Goal: Information Seeking & Learning: Learn about a topic

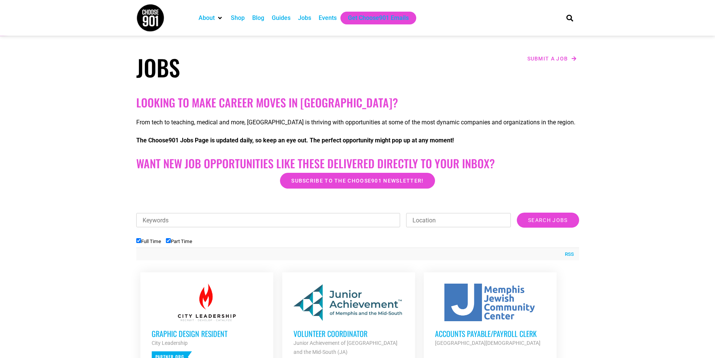
scroll to position [150, 0]
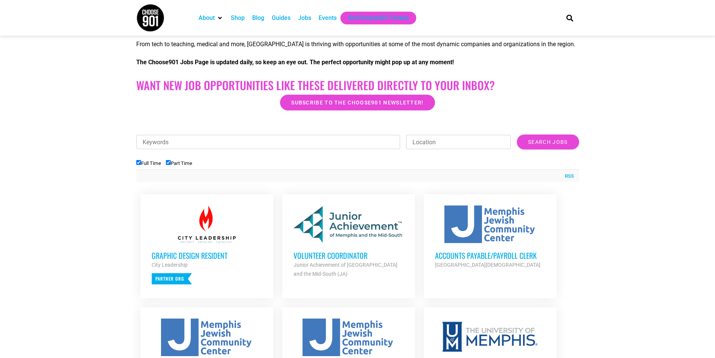
click at [167, 163] on input "Part Time" at bounding box center [168, 162] width 5 height 5
checkbox input "false"
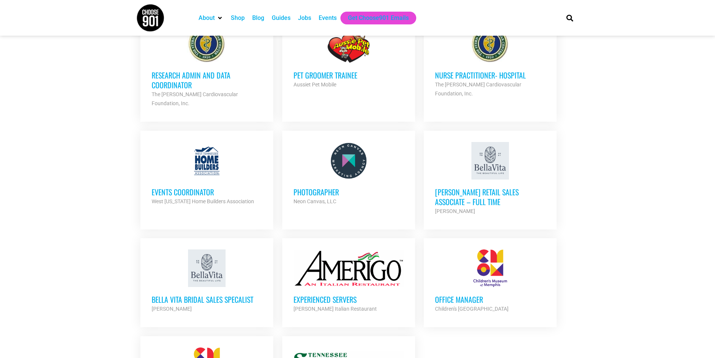
scroll to position [675, 0]
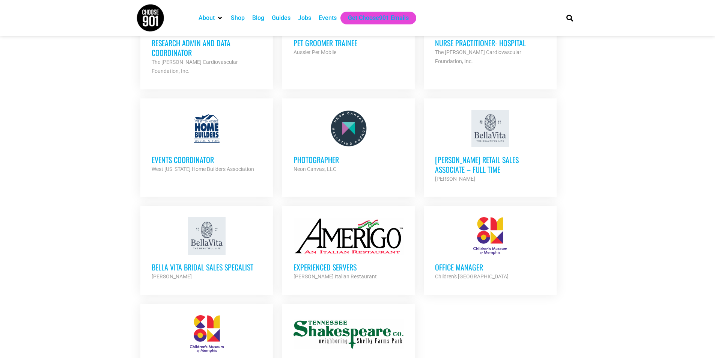
click at [188, 155] on h3 "Events Coordinator" at bounding box center [207, 160] width 110 height 10
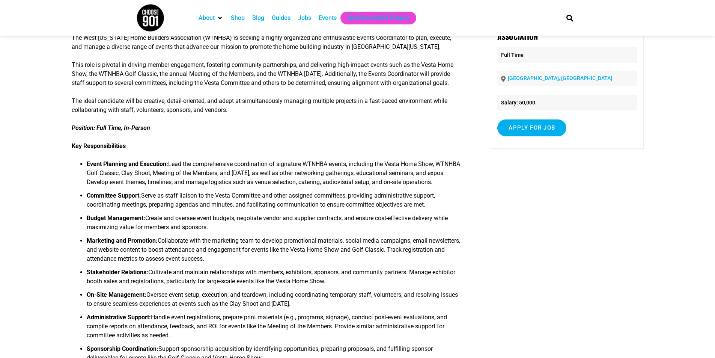
scroll to position [38, 0]
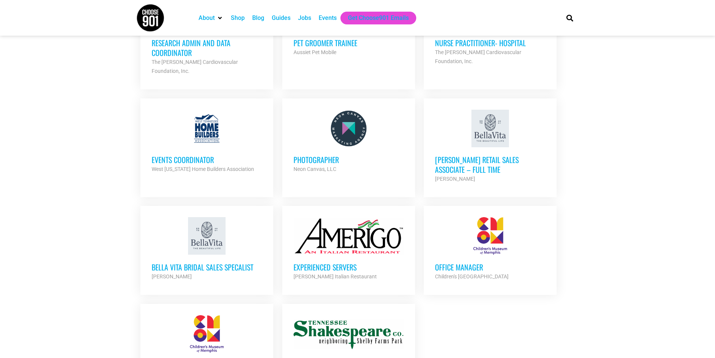
click at [467, 262] on h3 "Office Manager" at bounding box center [490, 267] width 110 height 10
click at [192, 262] on h3 "Bella Vita Bridal Sales Specalist" at bounding box center [207, 267] width 110 height 10
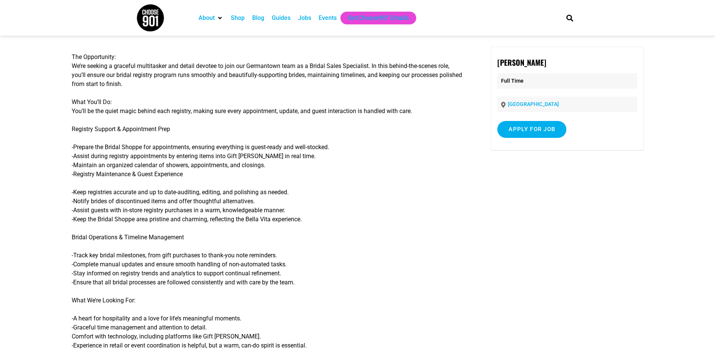
scroll to position [38, 0]
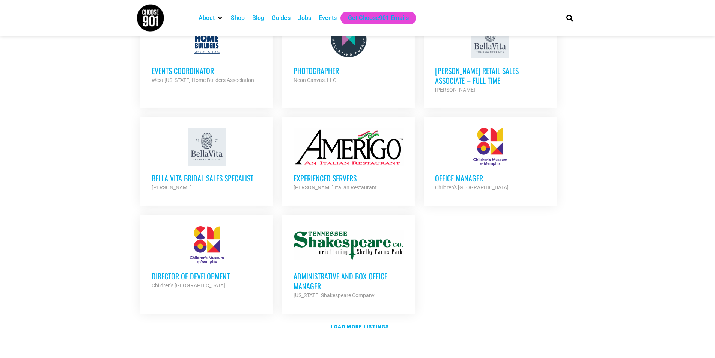
scroll to position [788, 0]
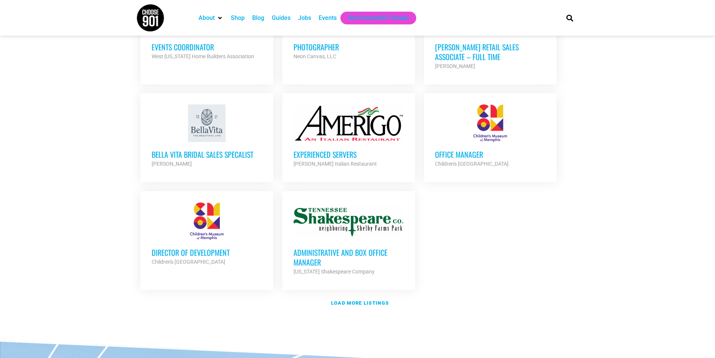
click at [207, 247] on h3 "Director of Development" at bounding box center [207, 252] width 110 height 10
click at [375, 300] on strong "Load more listings" at bounding box center [360, 303] width 58 height 6
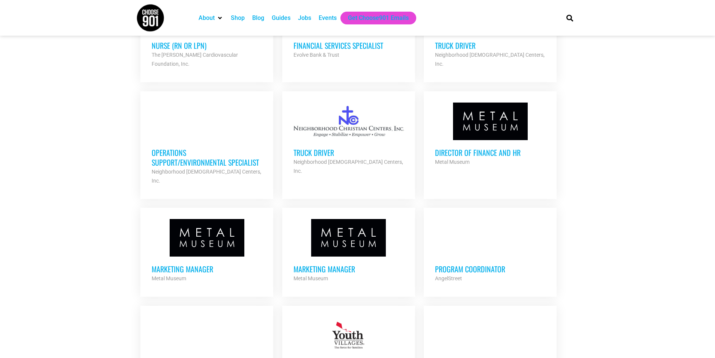
scroll to position [1238, 0]
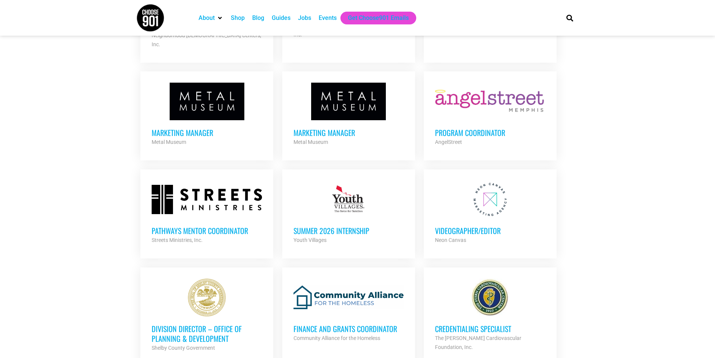
click at [482, 128] on h3 "Program Coordinator" at bounding box center [490, 133] width 110 height 10
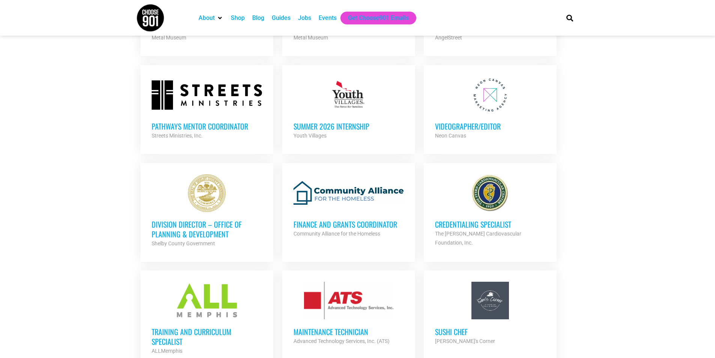
scroll to position [1351, 0]
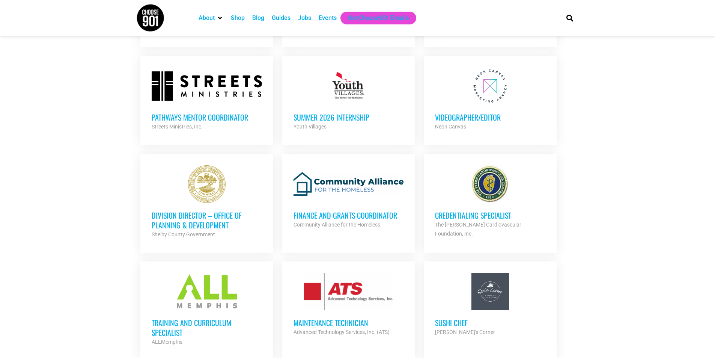
click at [200, 210] on h3 "Division Director – Office of Planning & Development" at bounding box center [207, 220] width 110 height 20
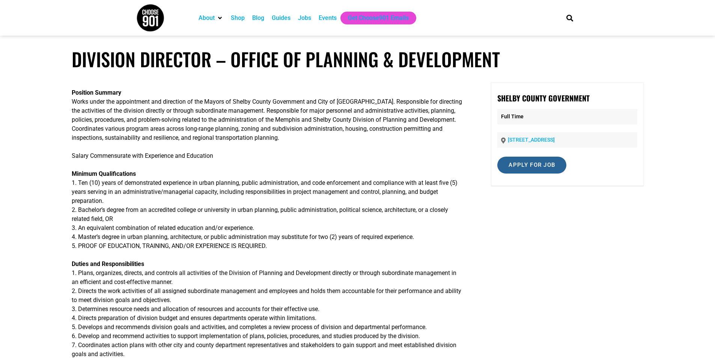
click at [533, 162] on input "Apply for job" at bounding box center [531, 164] width 69 height 17
click at [532, 198] on link "[DOMAIN_NAME]" at bounding box center [537, 197] width 46 height 7
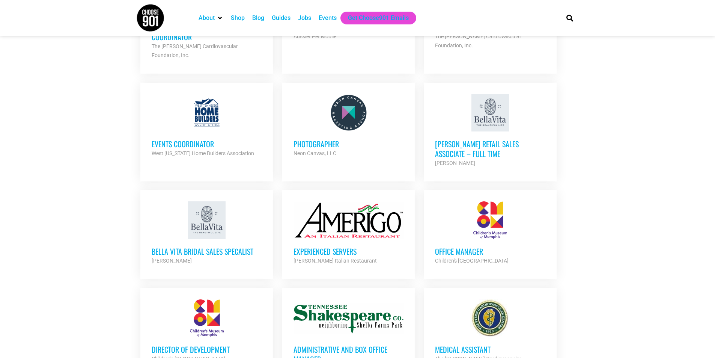
scroll to position [691, 0]
click at [458, 247] on h3 "Office Manager" at bounding box center [490, 252] width 110 height 10
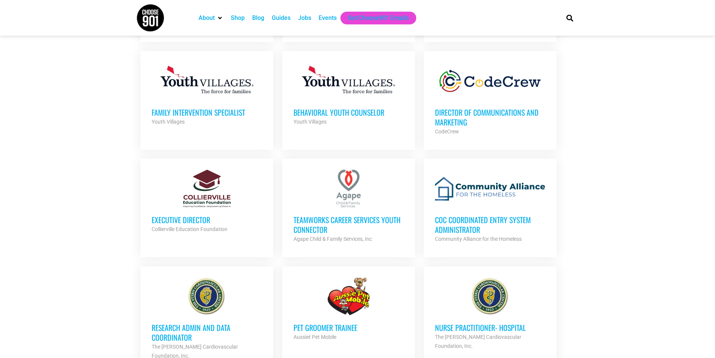
scroll to position [391, 0]
click at [169, 221] on h3 "Executive Director" at bounding box center [207, 220] width 110 height 10
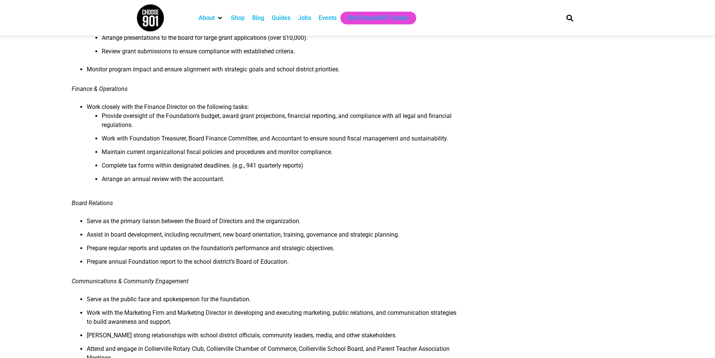
scroll to position [375, 0]
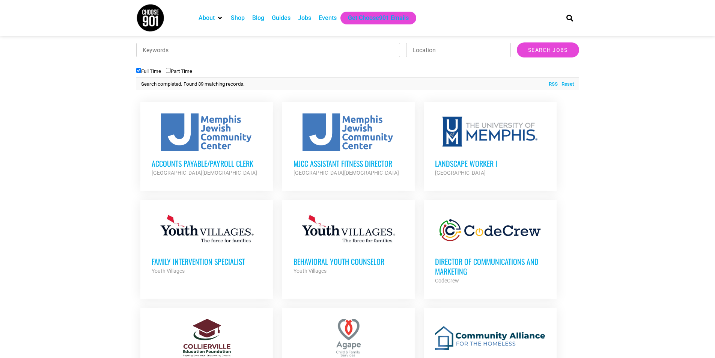
scroll to position [240, 0]
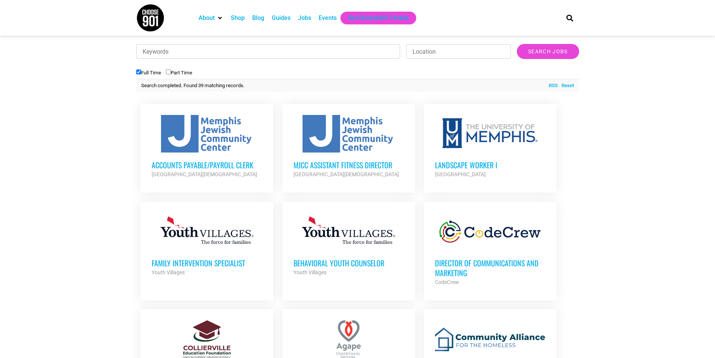
click at [461, 269] on h3 "Director of Communications and Marketing" at bounding box center [490, 268] width 110 height 20
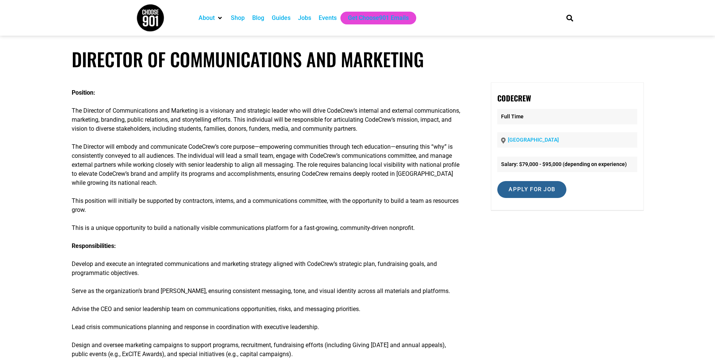
click at [527, 192] on input "Apply for job" at bounding box center [531, 189] width 69 height 17
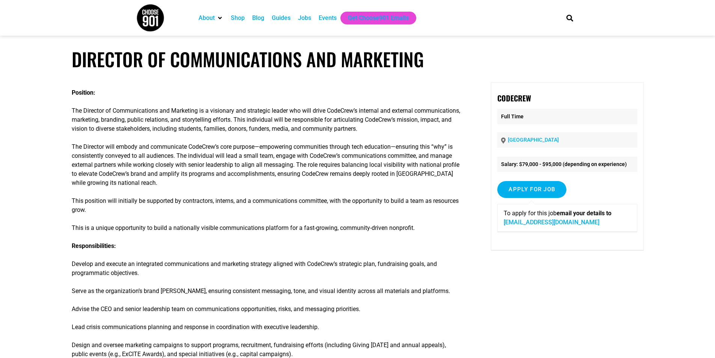
click at [523, 224] on link "careers@code-crew.org" at bounding box center [552, 221] width 96 height 7
